Goal: Information Seeking & Learning: Find specific page/section

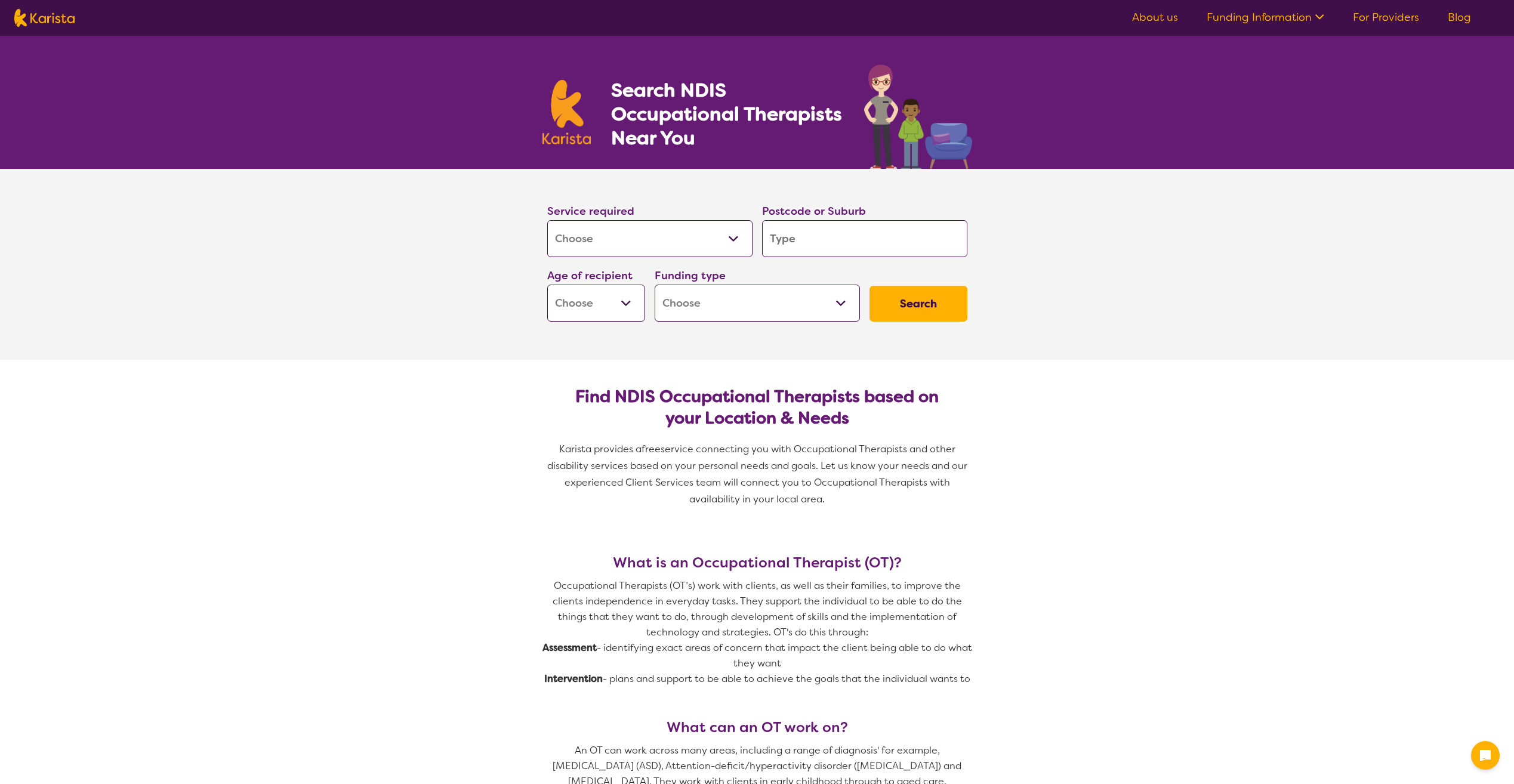
select select "[MEDICAL_DATA]"
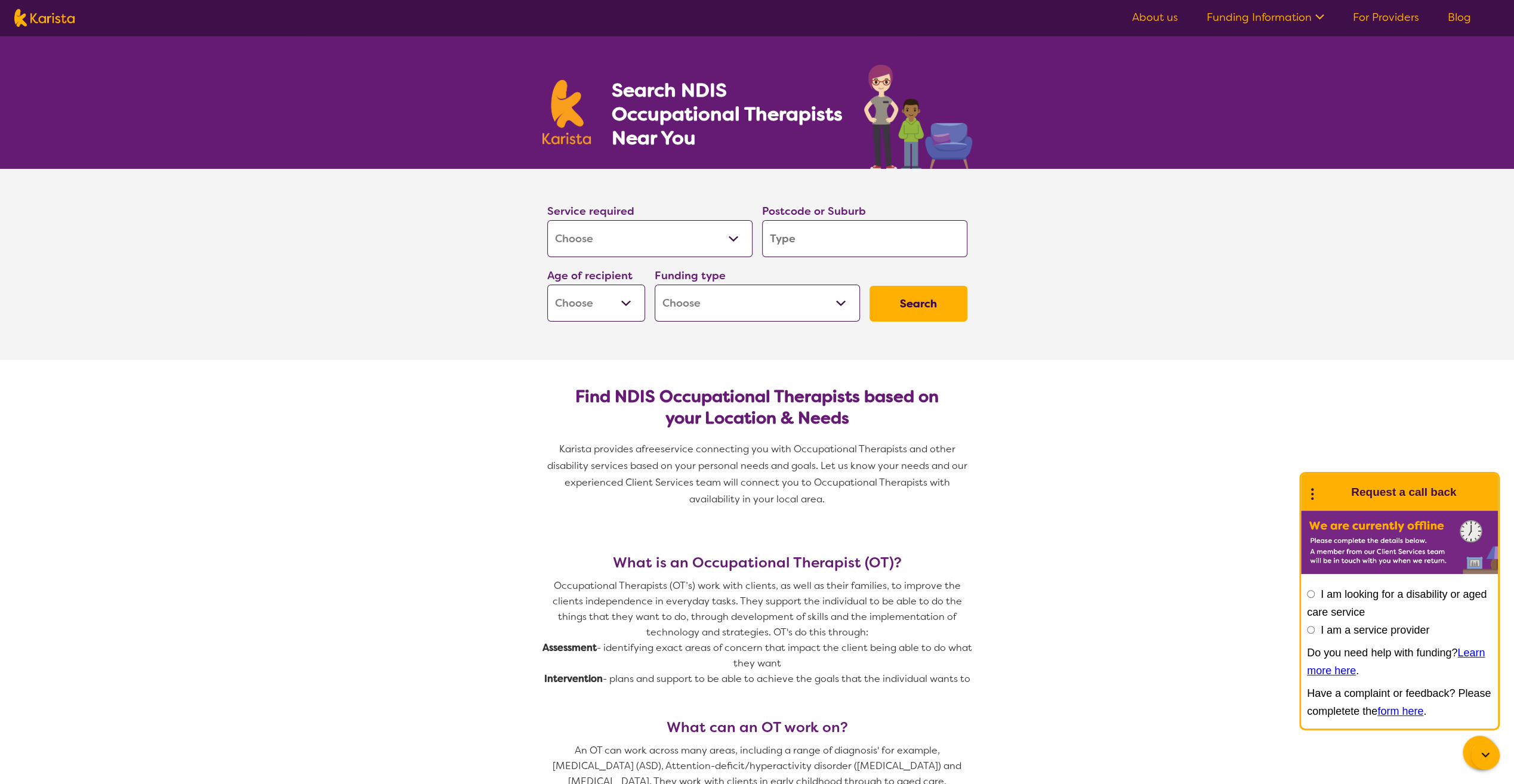
click at [733, 238] on select "Allied Health Assistant Assessment ([MEDICAL_DATA] or [MEDICAL_DATA]) Behaviour…" at bounding box center [650, 238] width 205 height 37
click at [855, 235] on input "search" at bounding box center [864, 238] width 205 height 37
type input "0"
type input "3"
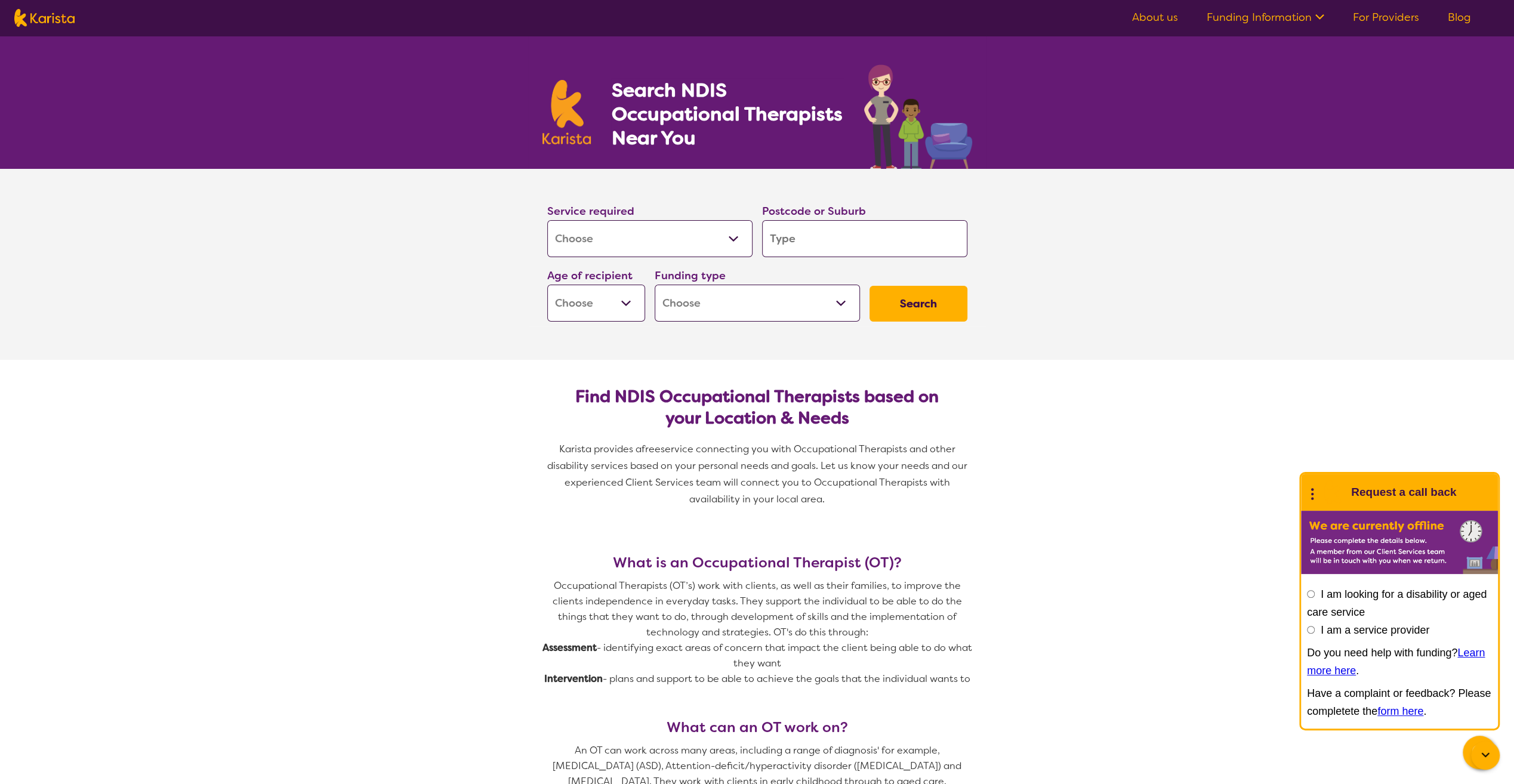
type input "3"
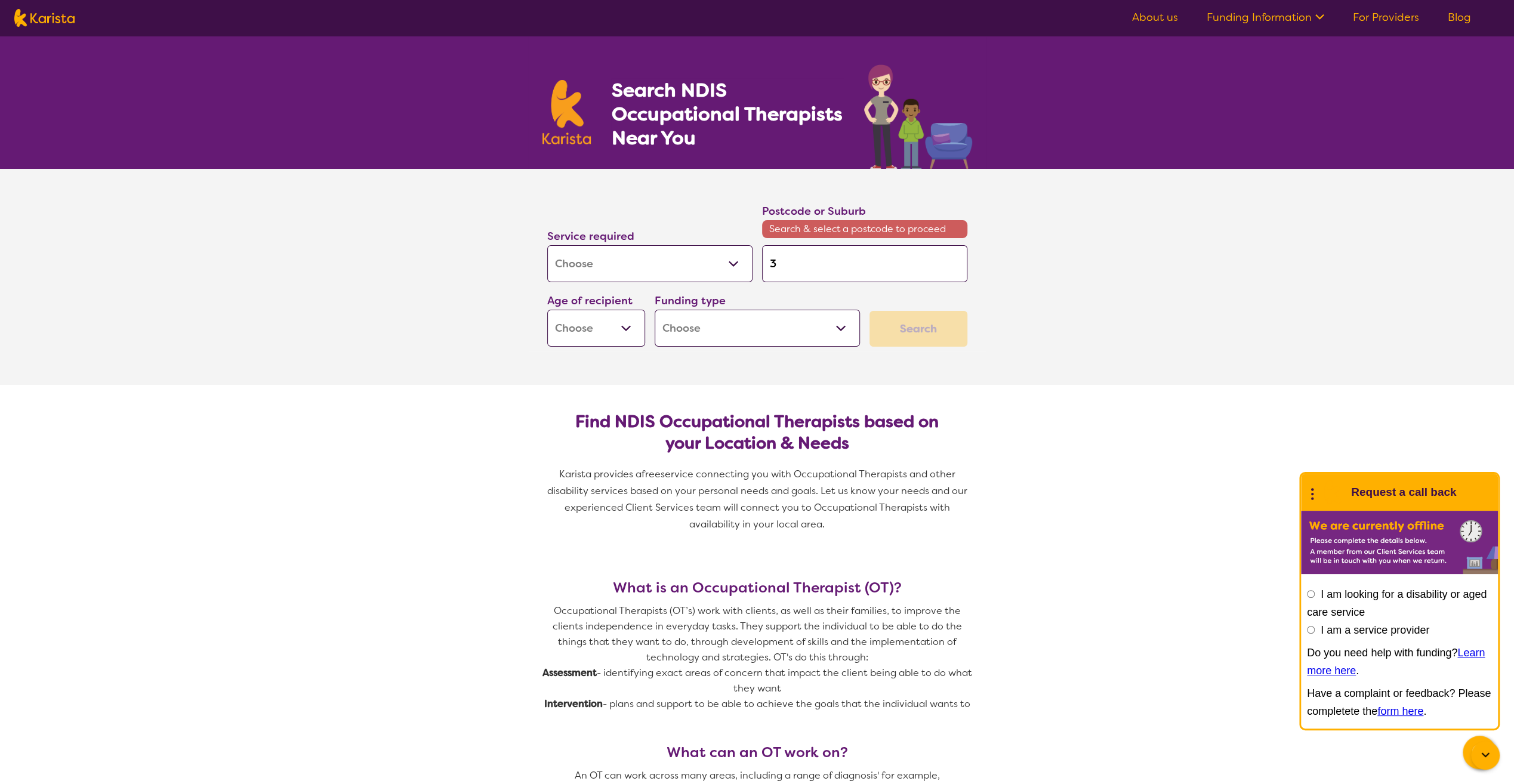
type input "30"
type input "301"
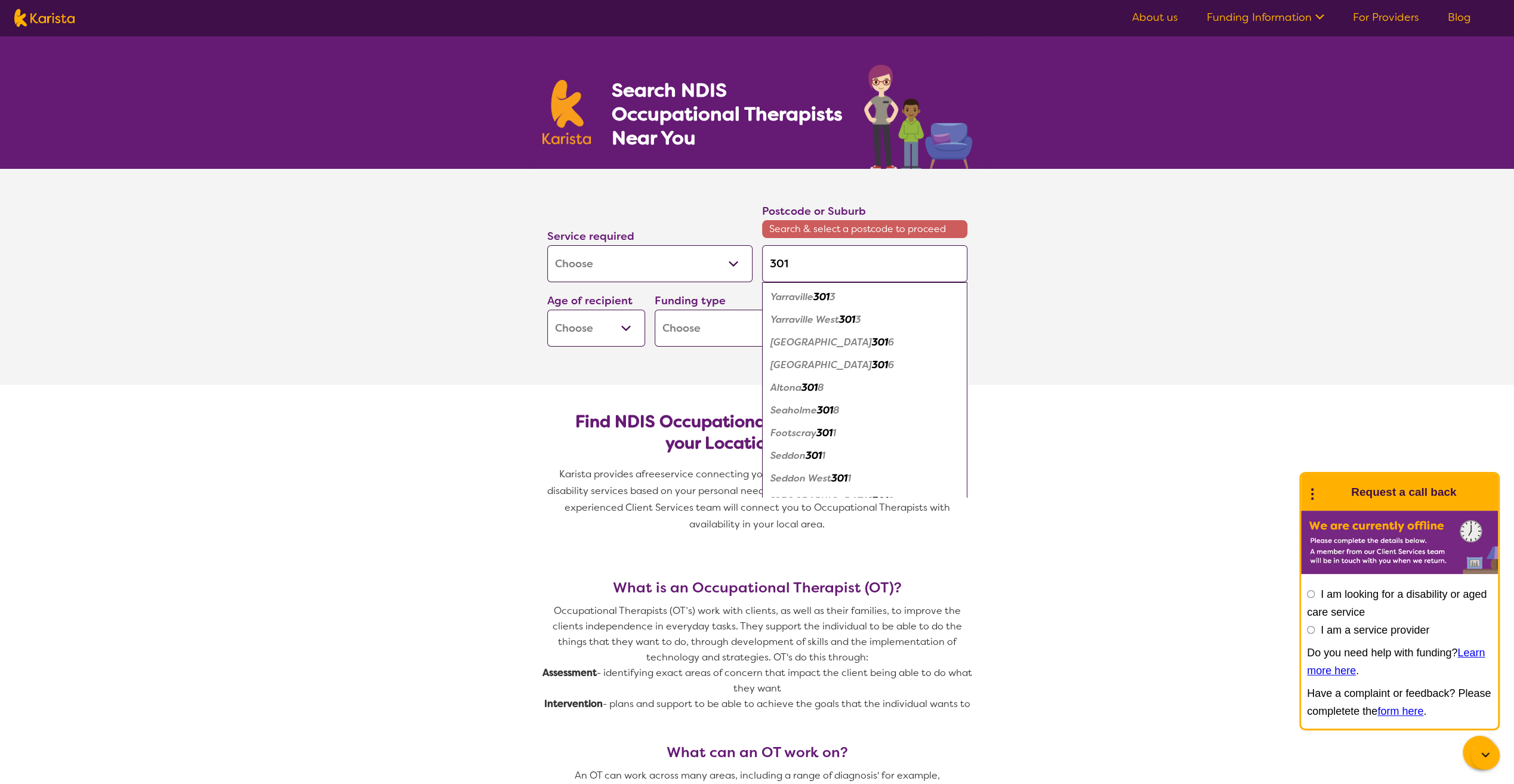
type input "3016"
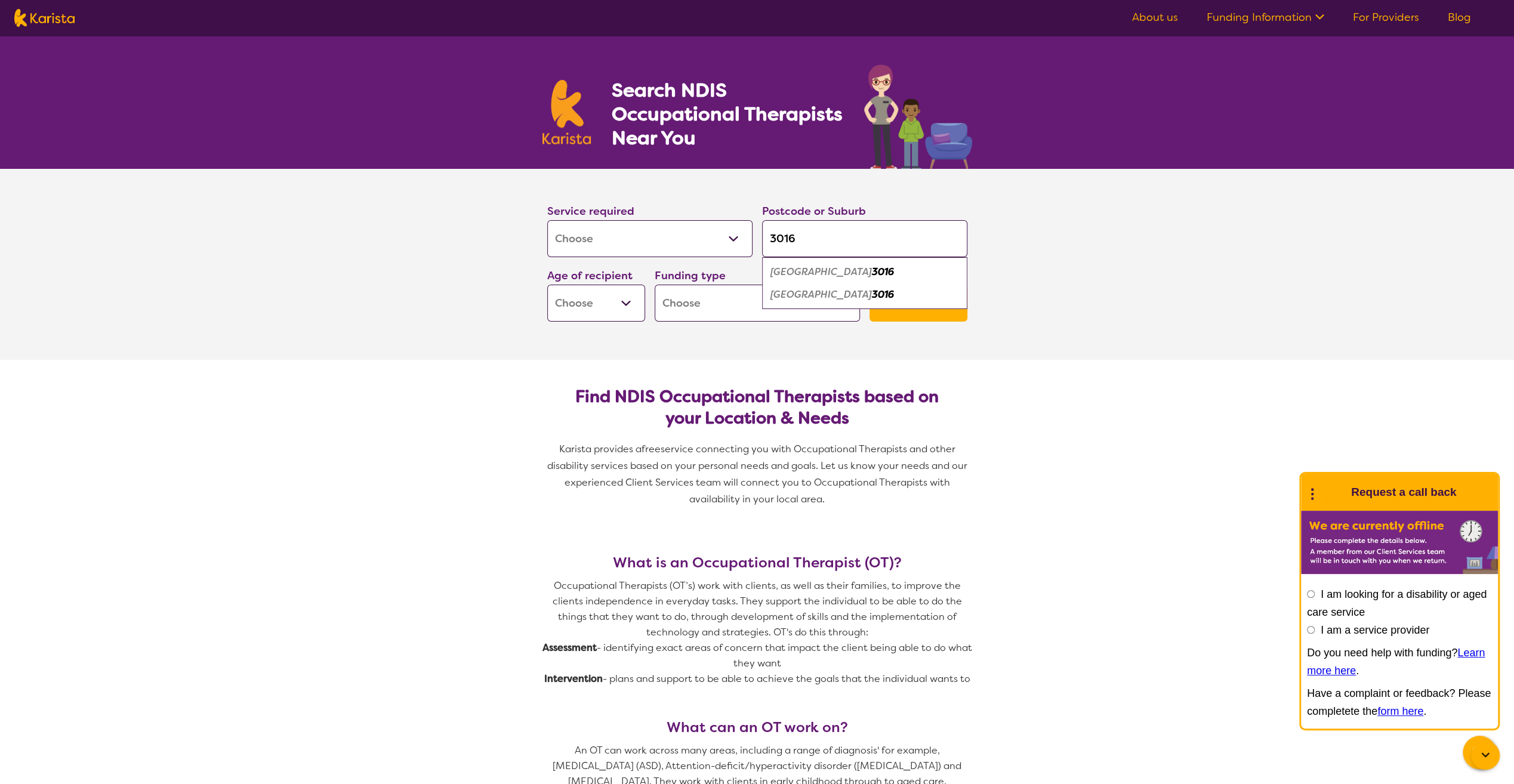
type input "3016"
click at [802, 276] on em "[GEOGRAPHIC_DATA]" at bounding box center [821, 272] width 101 height 12
click at [624, 306] on select "Early Childhood - 0 to 9 Child - 10 to 11 Adolescent - 12 to 17 Adult - 18 to 6…" at bounding box center [596, 303] width 98 height 37
select select "AS"
click at [547, 285] on select "Early Childhood - 0 to 9 Child - 10 to 11 Adolescent - 12 to 17 Adult - 18 to 6…" at bounding box center [596, 303] width 98 height 37
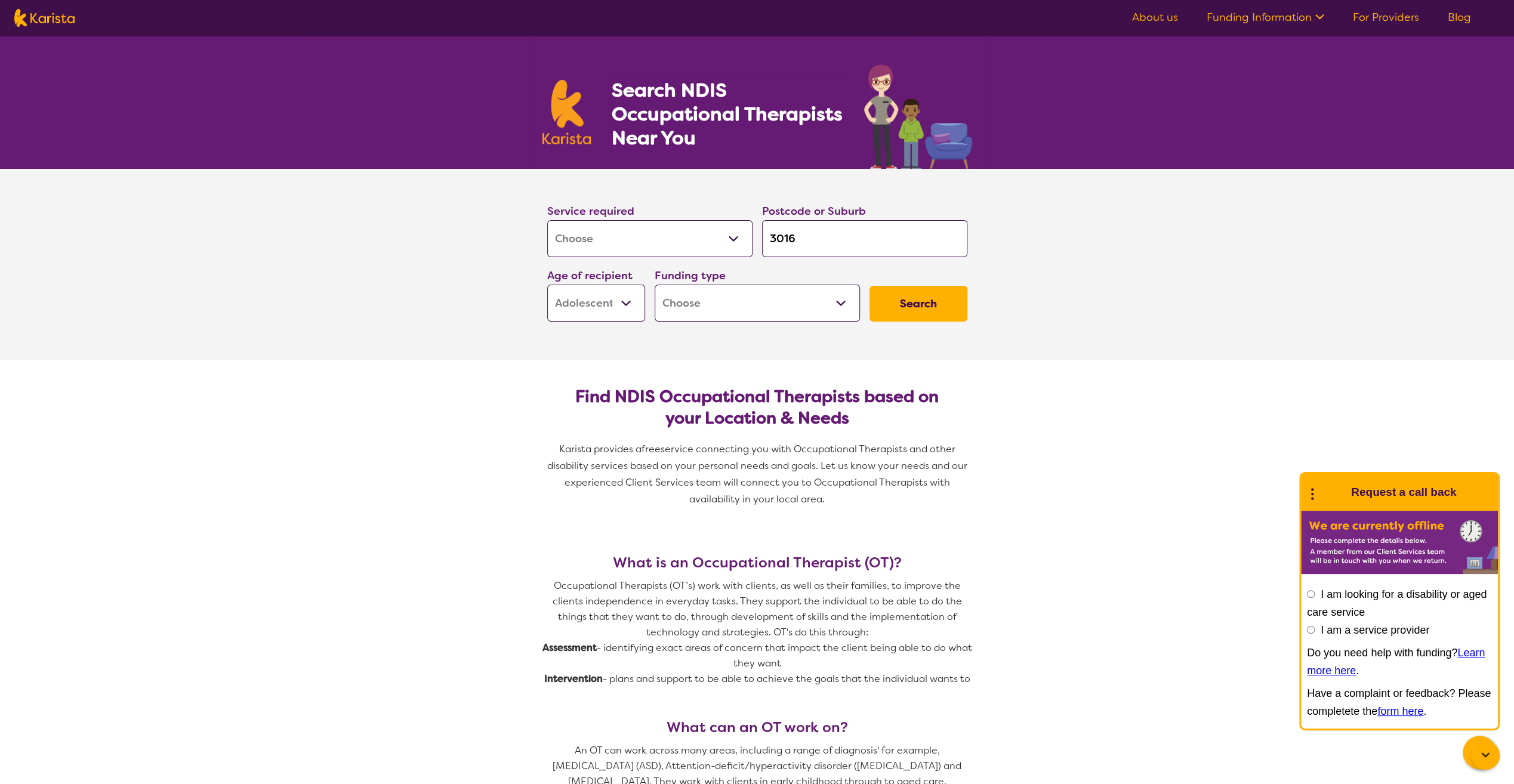
select select "AS"
click at [882, 303] on button "Search" at bounding box center [919, 304] width 98 height 36
click at [840, 302] on select "Home Care Package (HCP) National Disability Insurance Scheme (NDIS) I don't know" at bounding box center [757, 303] width 205 height 37
select select "i-don-t-know"
click at [655, 285] on select "Home Care Package (HCP) National Disability Insurance Scheme (NDIS) I don't know" at bounding box center [757, 303] width 205 height 37
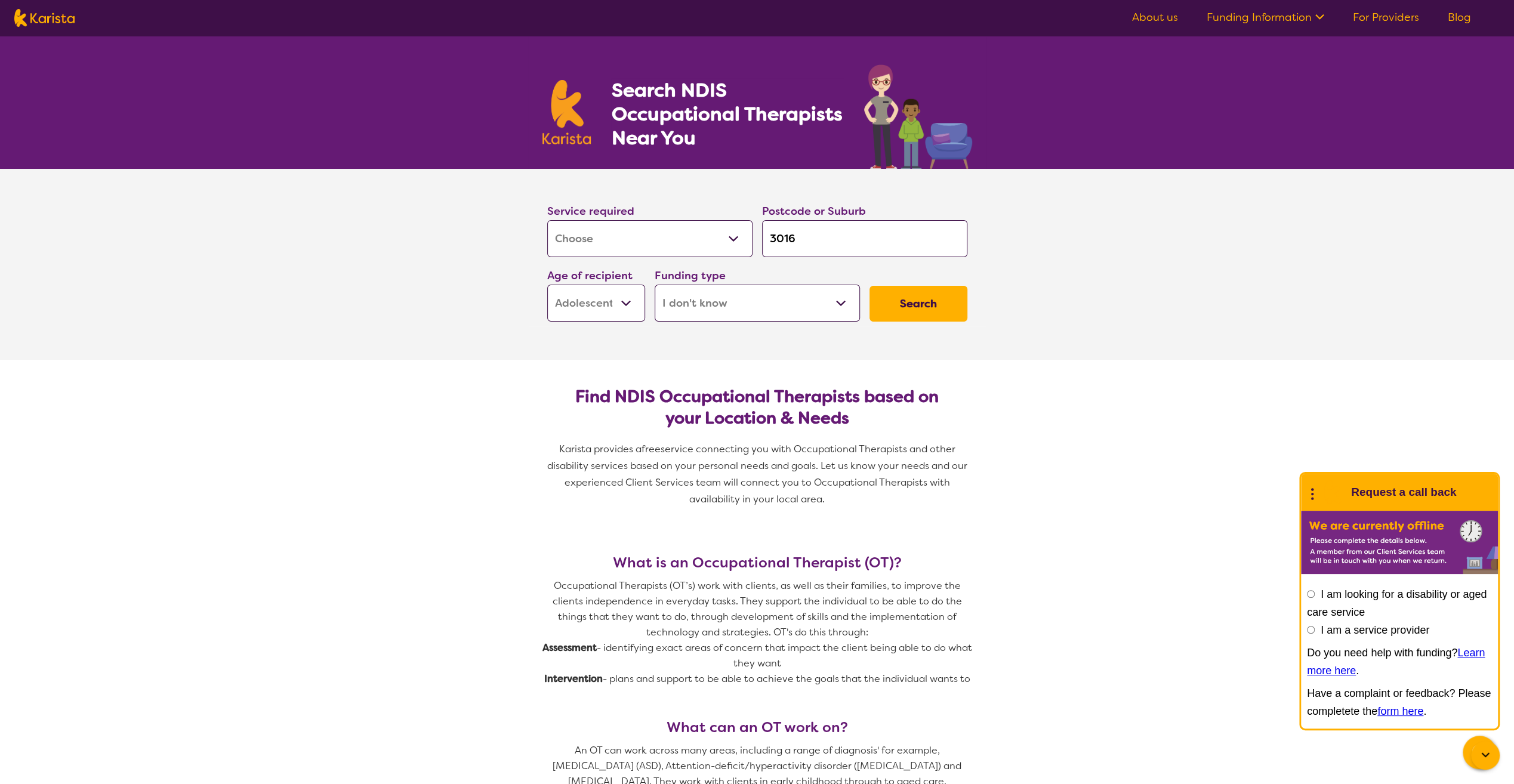
select select "i-don-t-know"
click at [931, 309] on button "Search" at bounding box center [919, 304] width 98 height 36
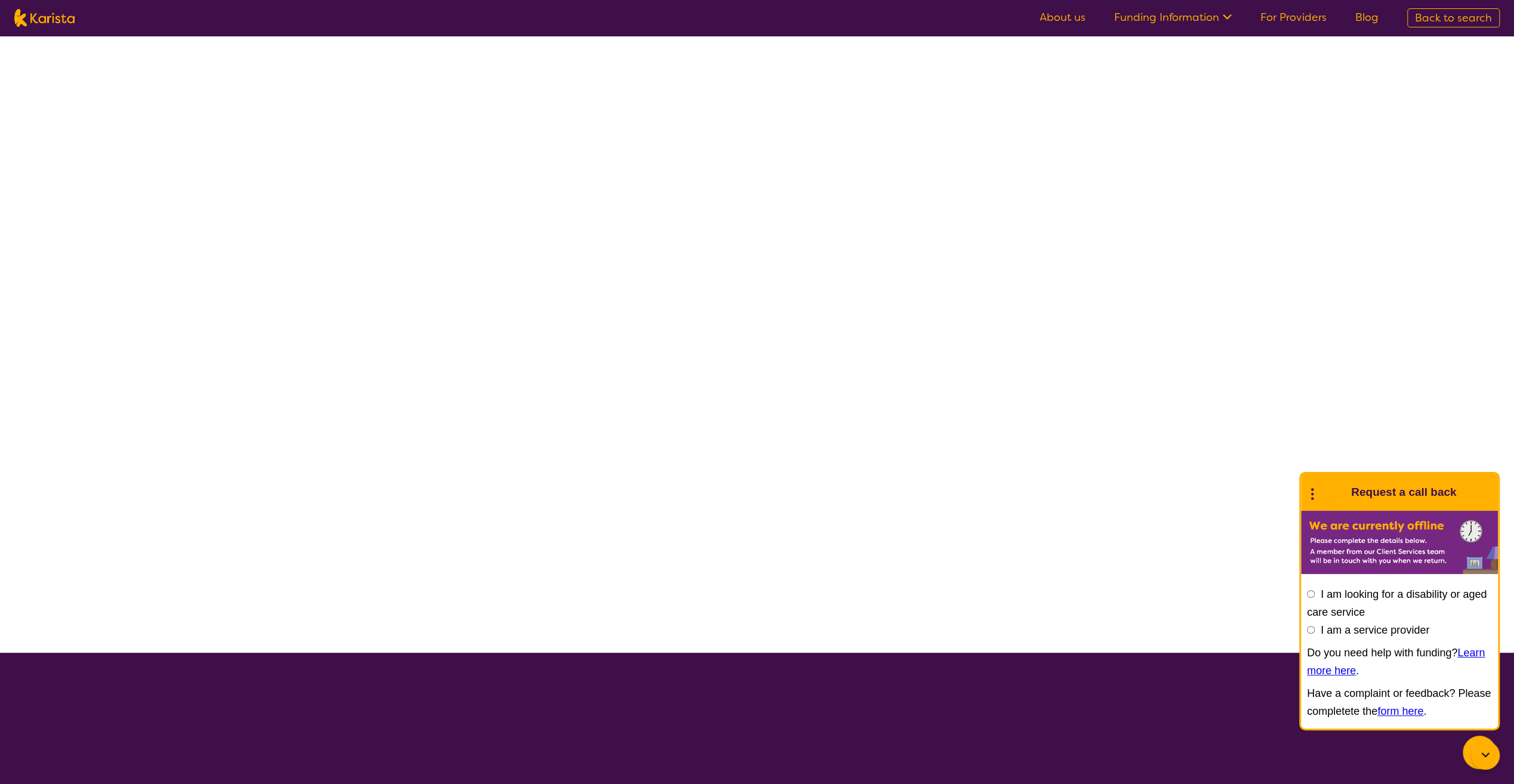
select select "[MEDICAL_DATA]"
select select "AS"
